Goal: Task Accomplishment & Management: Use online tool/utility

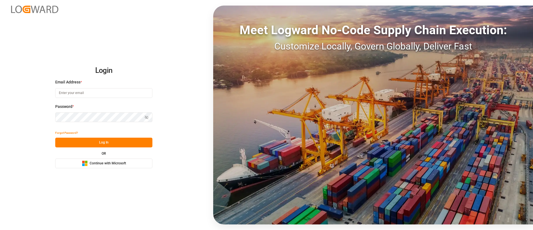
click at [84, 165] on rect at bounding box center [83, 164] width 3 height 3
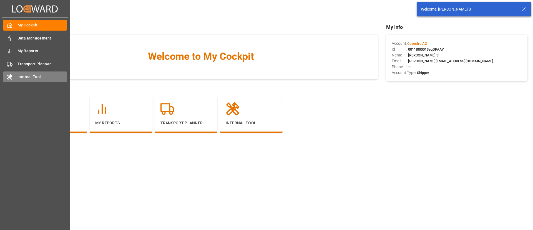
click at [17, 77] on div "Internal Tool Internal Tool" at bounding box center [35, 76] width 64 height 11
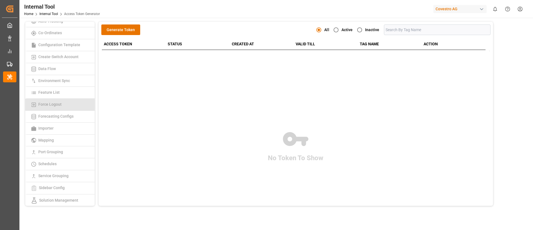
scroll to position [42, 0]
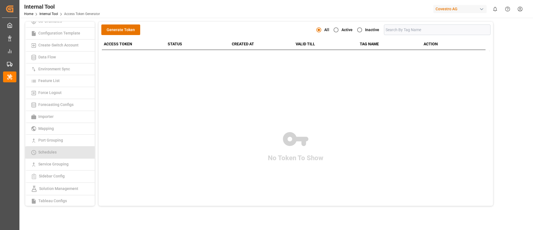
click at [61, 158] on link "Schedules" at bounding box center [59, 152] width 69 height 12
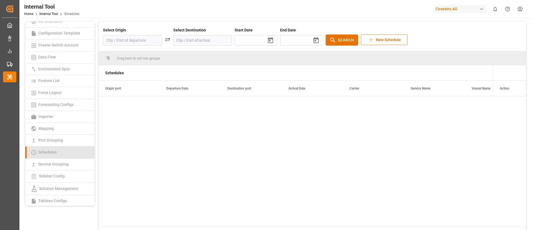
type input "2025/09/17"
type input "2025/11/05"
click at [147, 41] on input at bounding box center [132, 40] width 59 height 11
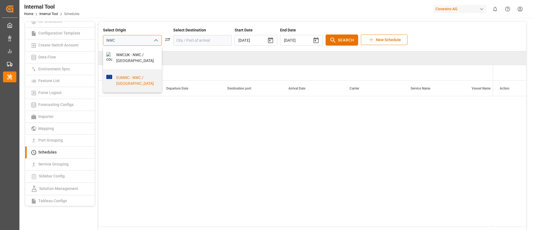
click at [126, 78] on div "EUNWC - NWC / EU" at bounding box center [135, 81] width 47 height 12
type input "EUNWC - NWC / EU"
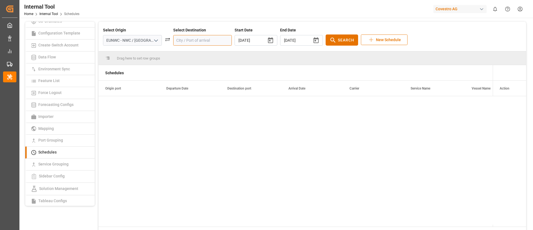
click at [175, 44] on input at bounding box center [202, 40] width 59 height 11
paste input "CNTAC"
click at [192, 55] on div "CNTAC - Taicang Pt" at bounding box center [205, 55] width 47 height 6
type input "CNTAC - Taicang Pt"
click at [264, 41] on button "button" at bounding box center [271, 41] width 14 height 14
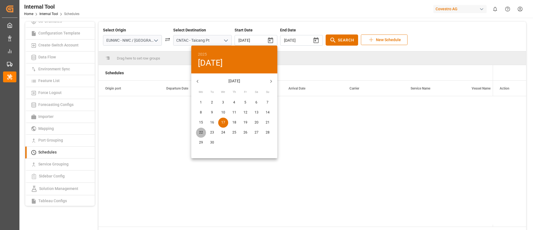
click at [202, 133] on p "22" at bounding box center [201, 132] width 4 height 5
type input "2025/09/22"
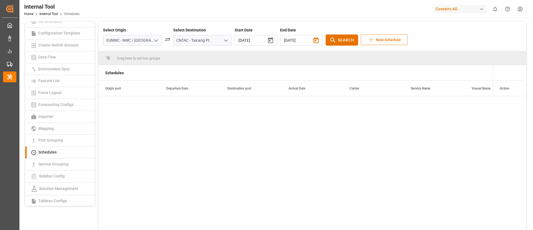
click at [314, 40] on icon "button" at bounding box center [316, 40] width 5 height 6
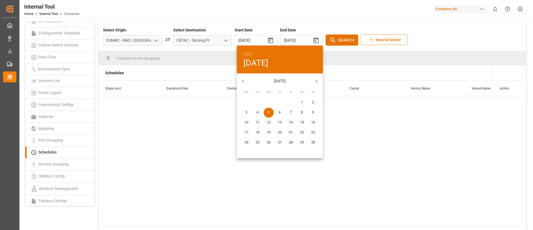
click at [305, 41] on div at bounding box center [266, 115] width 533 height 230
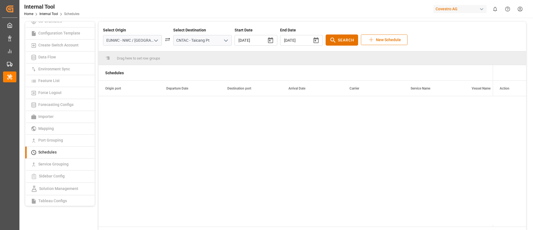
click at [314, 41] on icon "button" at bounding box center [316, 40] width 5 height 6
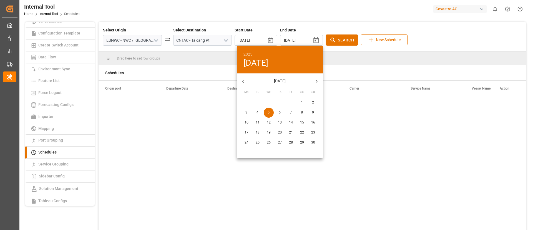
click at [282, 135] on p "20" at bounding box center [280, 132] width 4 height 5
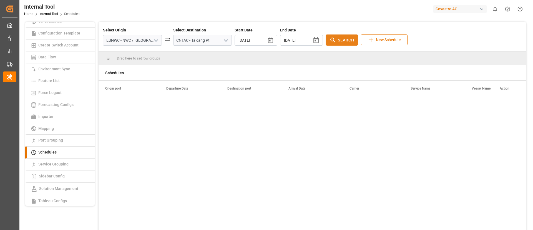
click at [340, 41] on span "Search" at bounding box center [346, 40] width 16 height 6
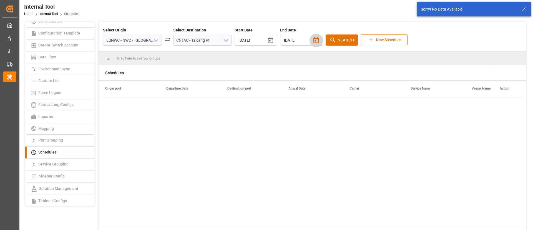
click at [313, 40] on icon "button" at bounding box center [316, 40] width 7 height 7
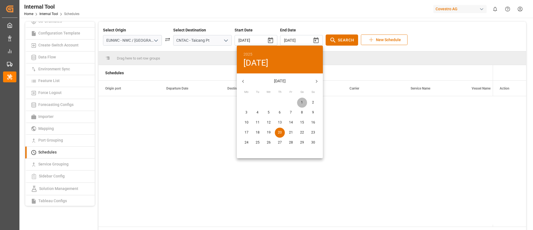
click at [301, 104] on p "1" at bounding box center [302, 102] width 2 height 5
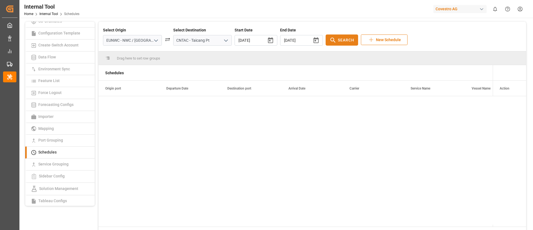
click at [338, 40] on span "Search" at bounding box center [346, 40] width 16 height 6
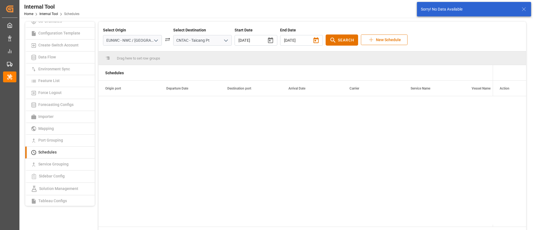
click at [313, 41] on icon "button" at bounding box center [316, 40] width 7 height 7
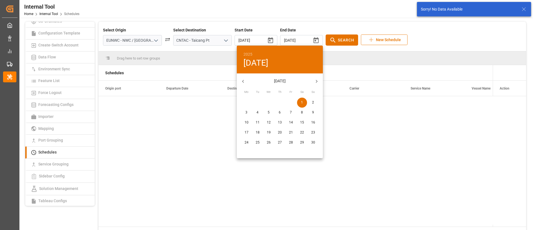
click at [243, 80] on icon "button" at bounding box center [243, 81] width 6 height 6
click at [293, 145] on p "31" at bounding box center [291, 142] width 4 height 5
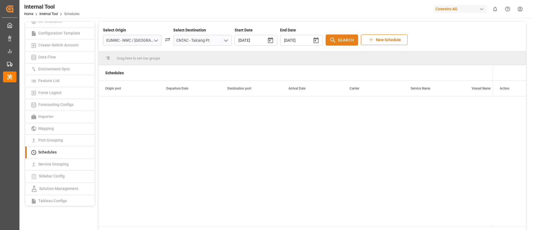
click at [329, 36] on button "Search" at bounding box center [342, 39] width 33 height 11
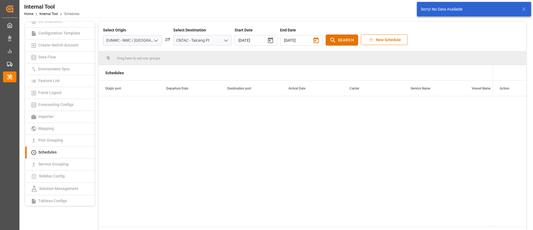
click at [314, 39] on icon "button" at bounding box center [316, 40] width 5 height 6
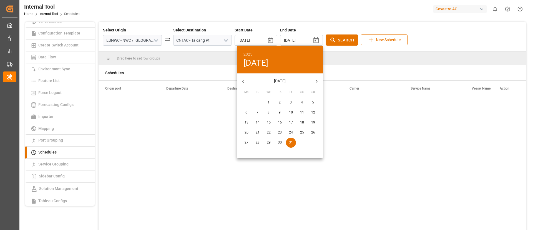
click at [271, 121] on span "15" at bounding box center [269, 122] width 10 height 5
type input "2025/10/15"
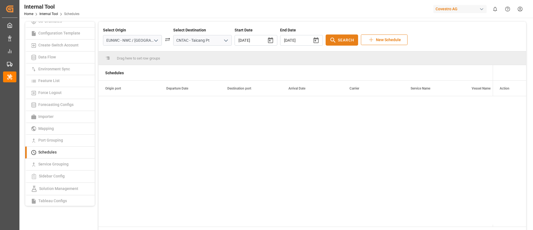
click at [338, 38] on span "Search" at bounding box center [346, 40] width 16 height 6
click at [144, 39] on input "EUNWC - NWC / EU" at bounding box center [132, 40] width 59 height 11
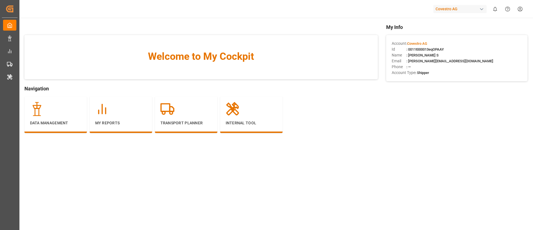
click at [464, 9] on div "Covestro AG" at bounding box center [460, 9] width 53 height 8
type input "lodec"
